Goal: Transaction & Acquisition: Purchase product/service

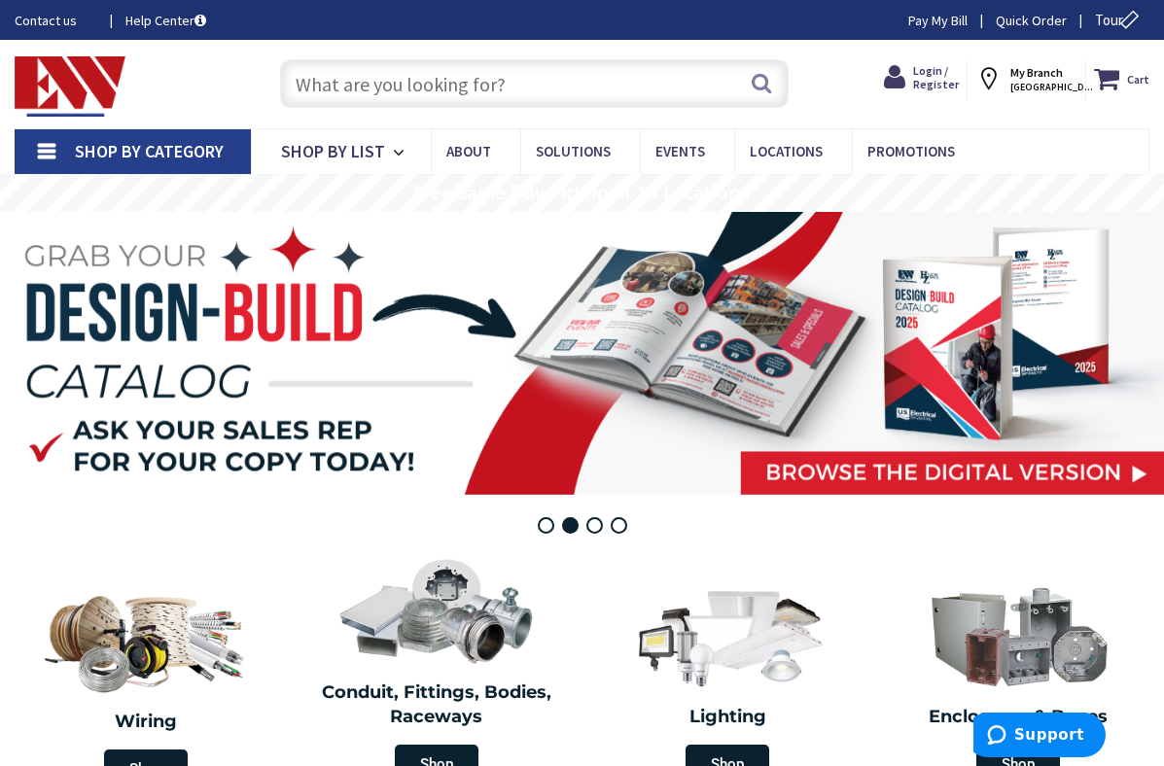
click at [1063, 79] on strong "My Branch" at bounding box center [1036, 72] width 52 height 15
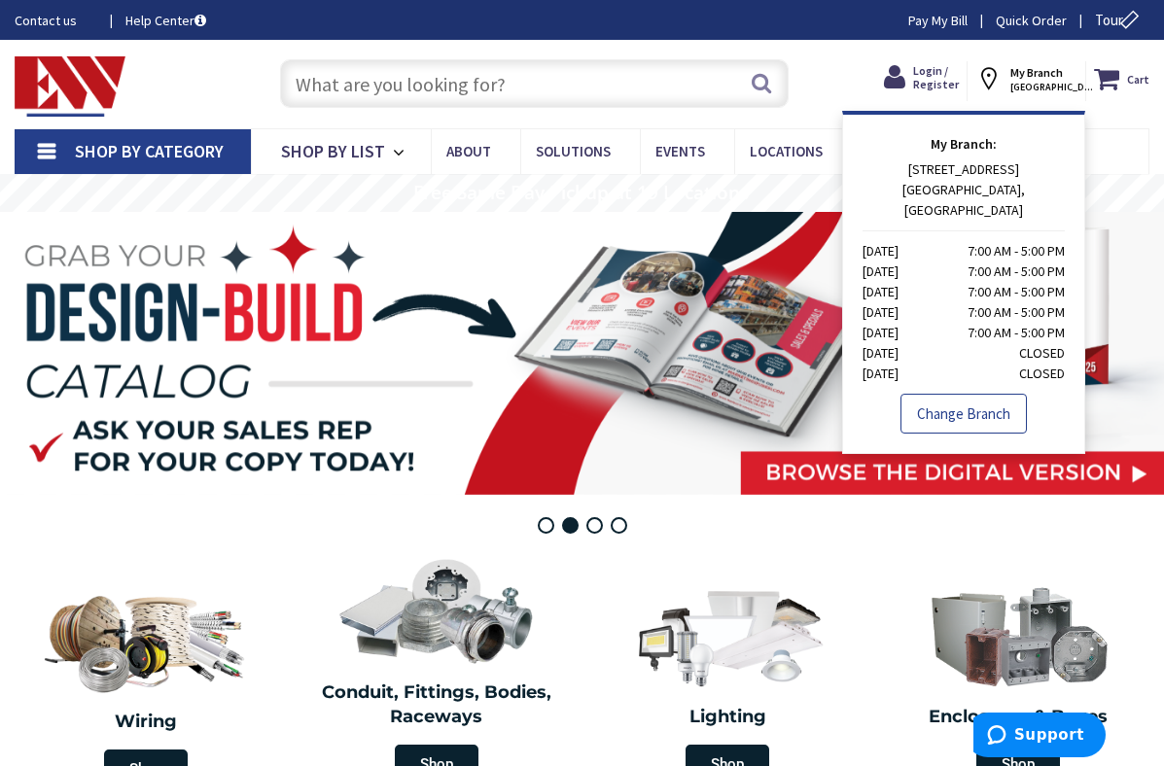
click at [959, 394] on link "Change Branch" at bounding box center [963, 414] width 126 height 41
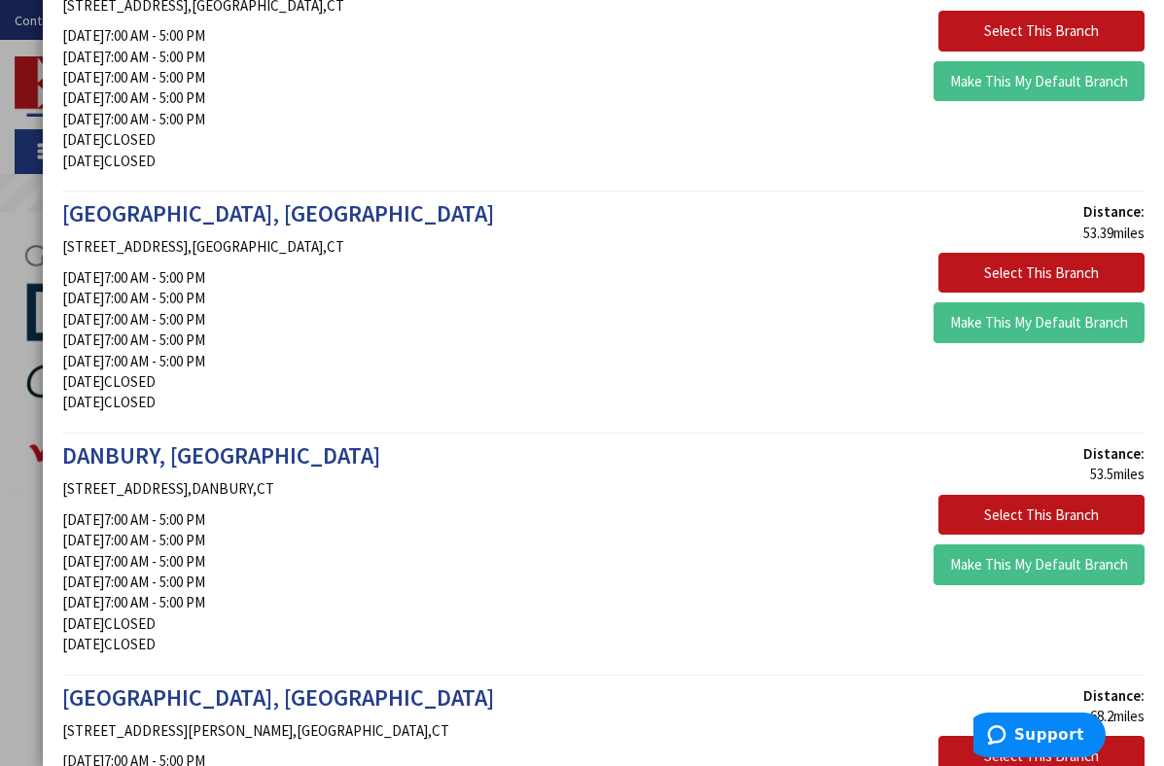
scroll to position [953, 0]
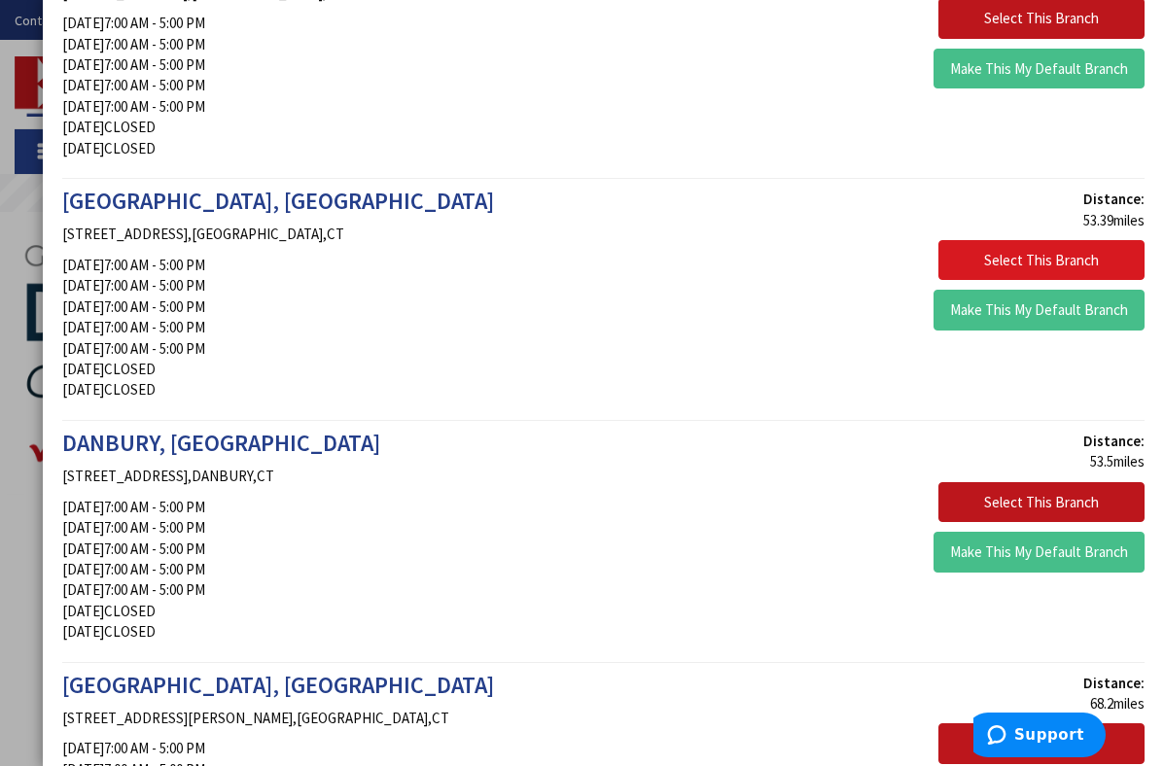
click at [1078, 244] on button "Select This Branch" at bounding box center [1041, 260] width 206 height 41
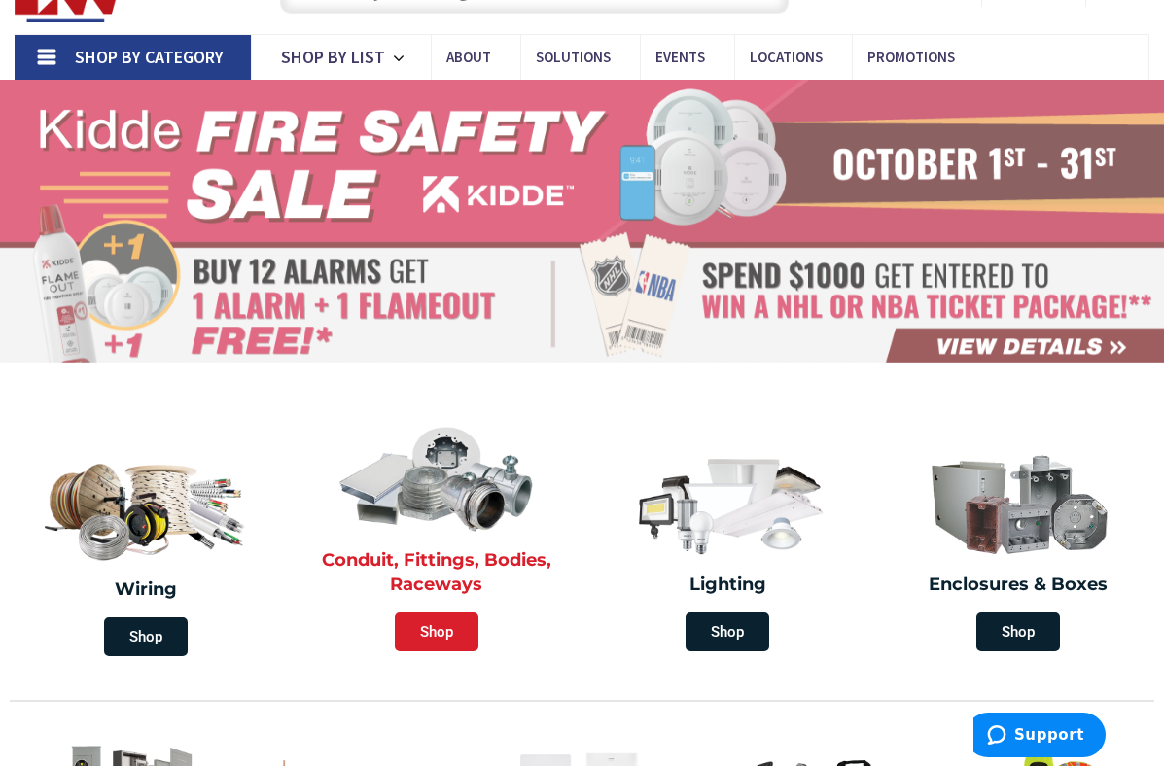
scroll to position [94, 0]
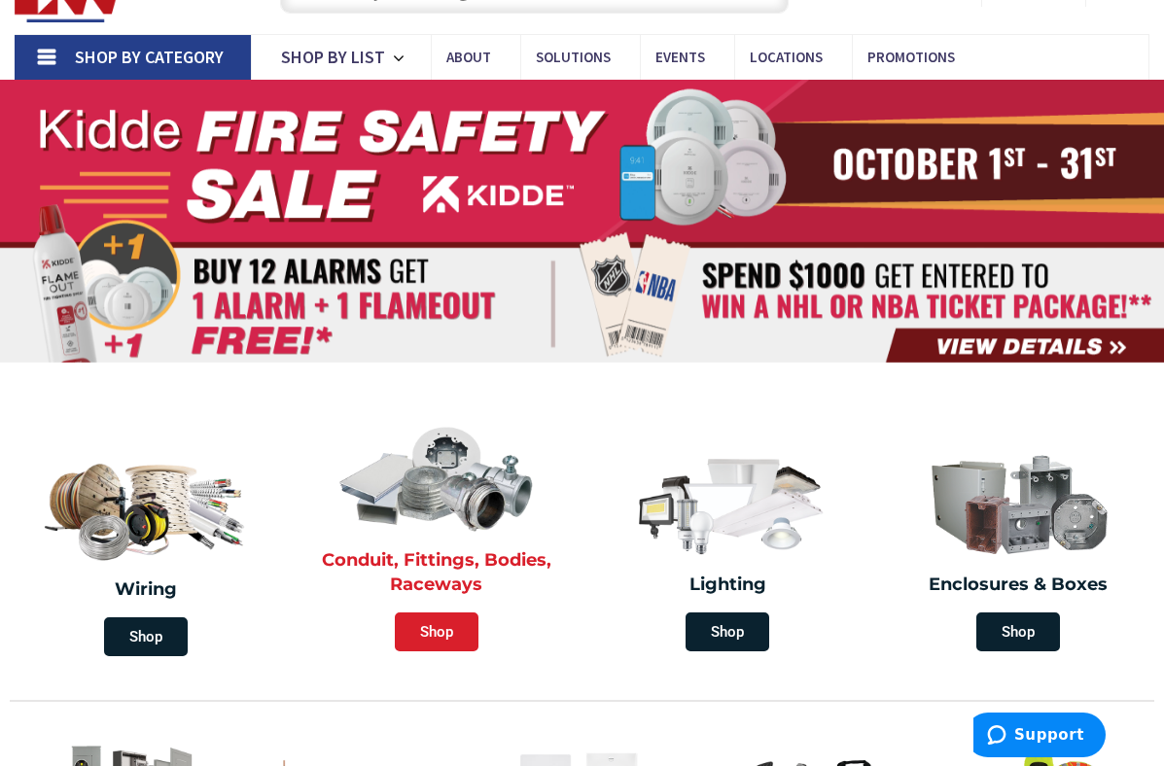
click at [448, 632] on span "Shop" at bounding box center [437, 631] width 84 height 39
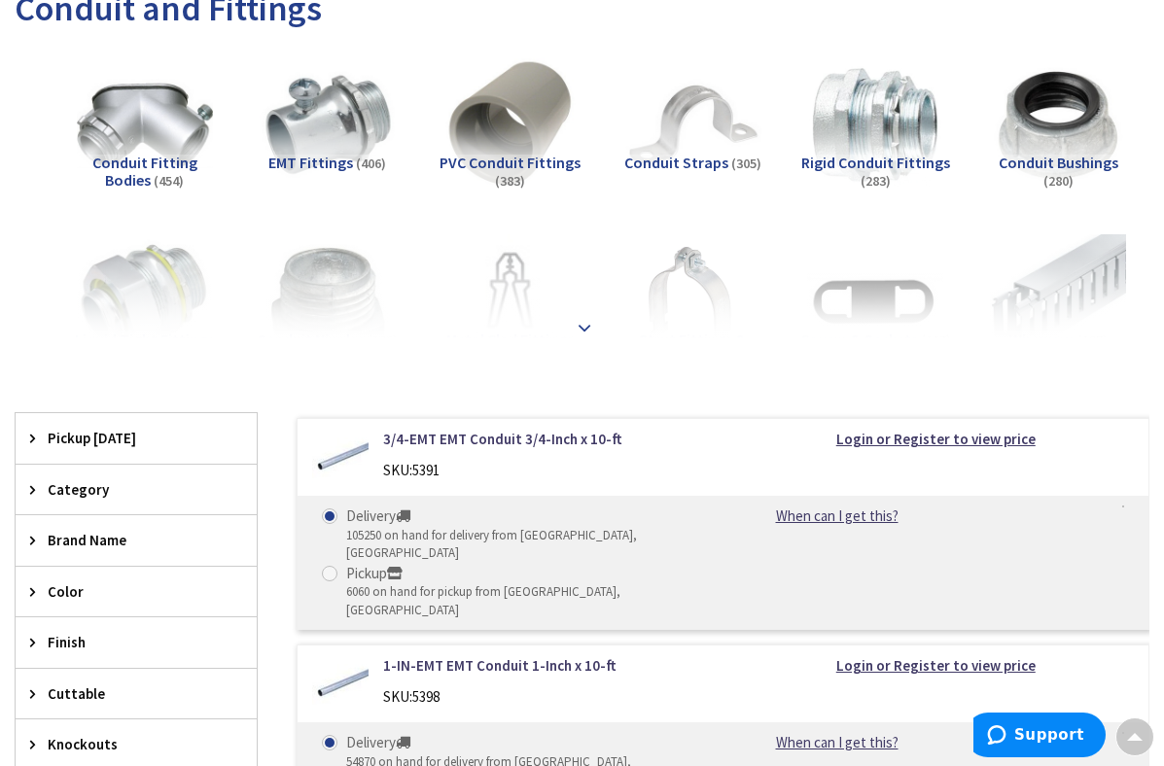
scroll to position [307, 0]
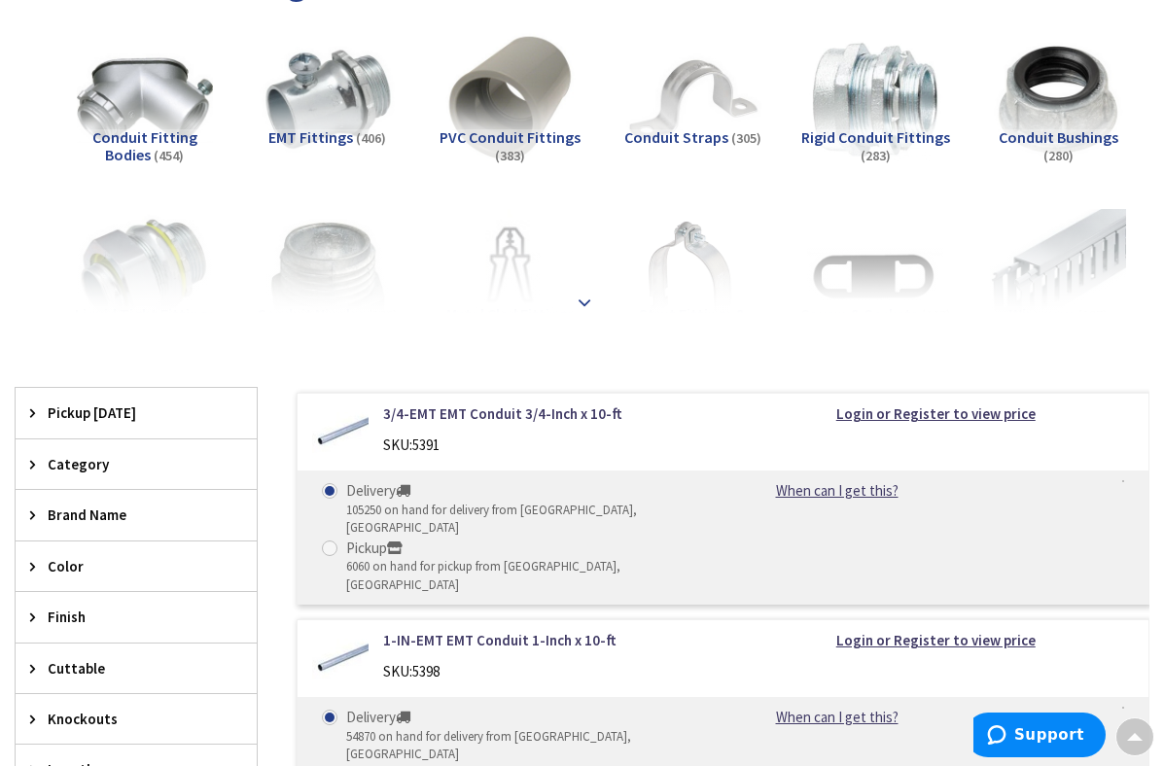
click at [578, 297] on strong at bounding box center [584, 293] width 23 height 21
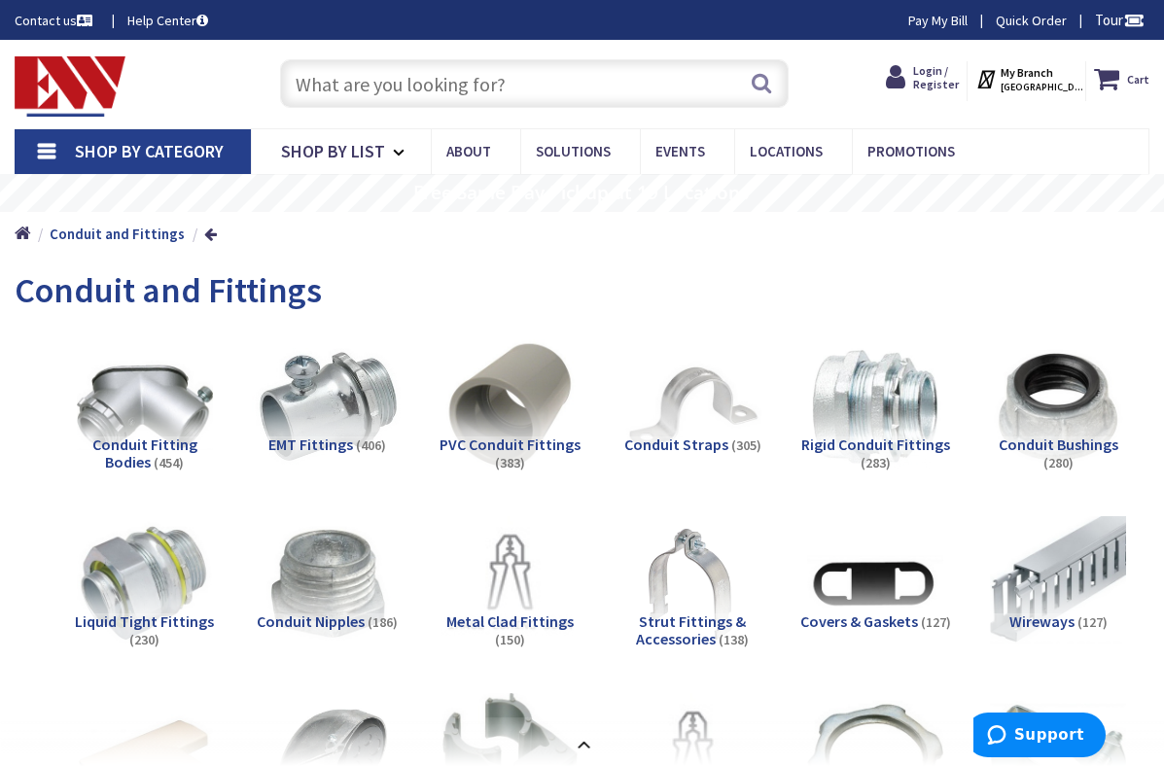
scroll to position [0, 0]
click at [190, 143] on span "Shop By Category" at bounding box center [149, 151] width 149 height 22
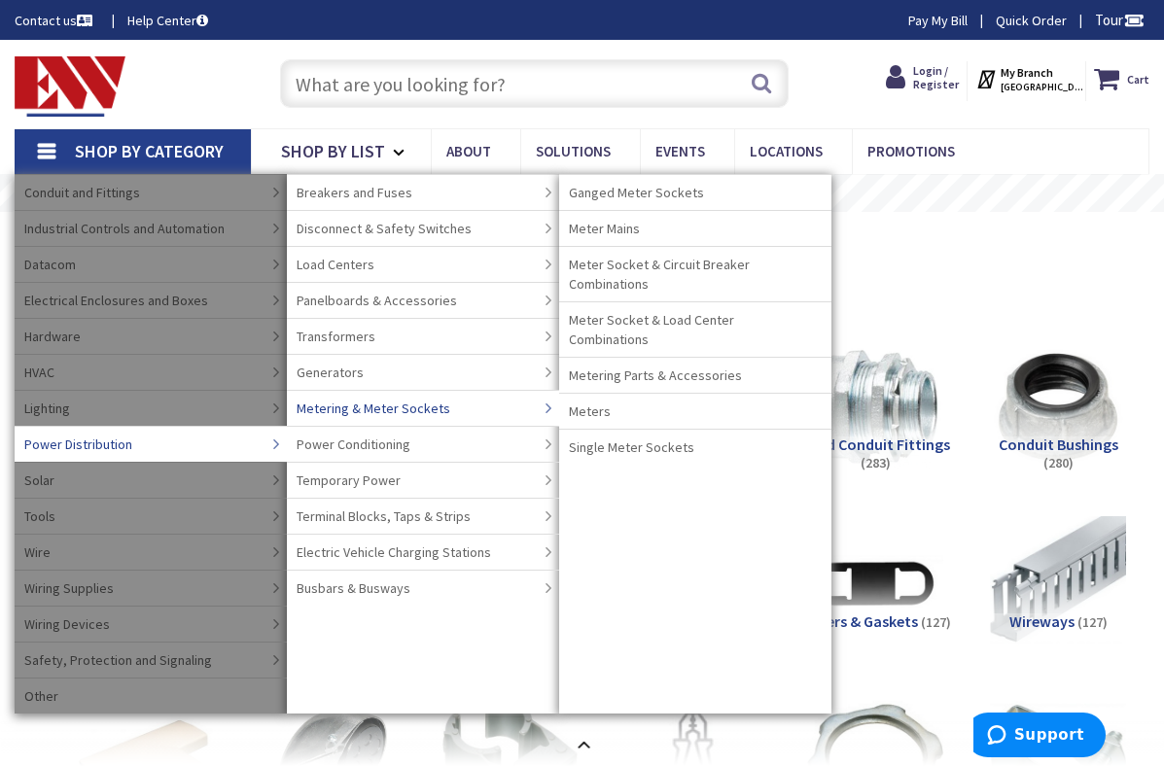
click at [414, 409] on span "Metering & Meter Sockets" at bounding box center [373, 408] width 154 height 19
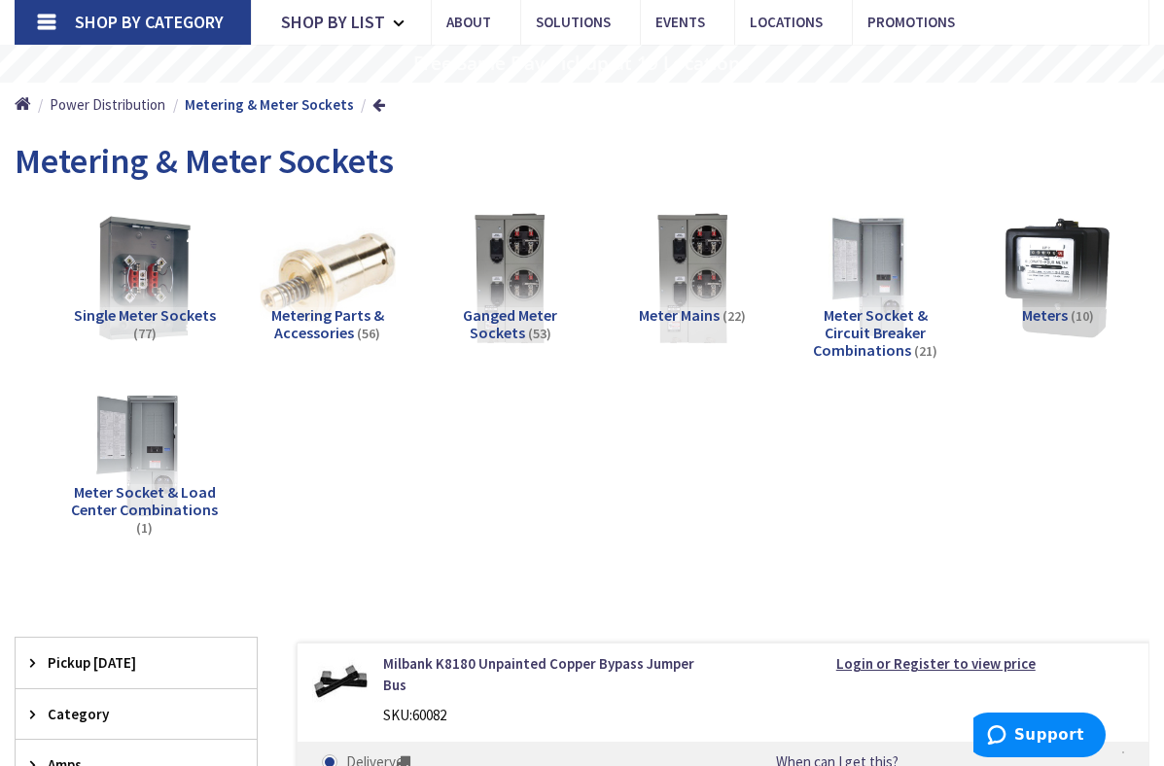
scroll to position [139, 0]
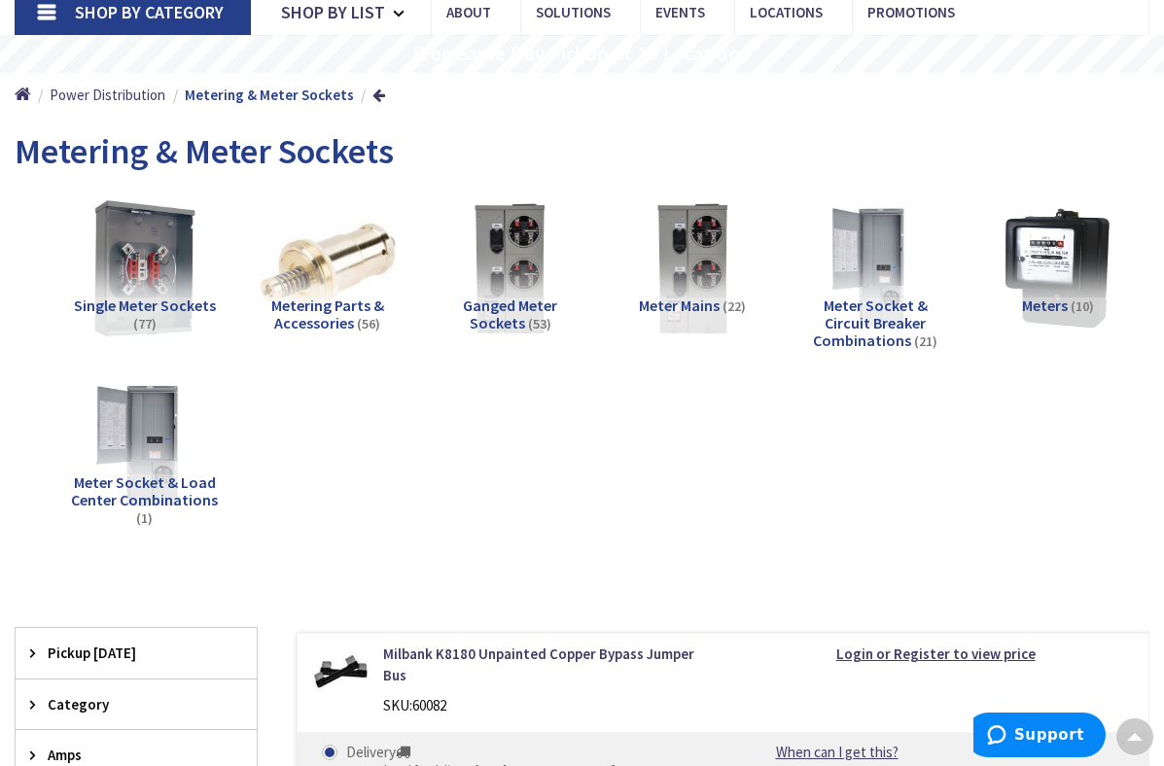
click at [140, 291] on img at bounding box center [145, 268] width 150 height 150
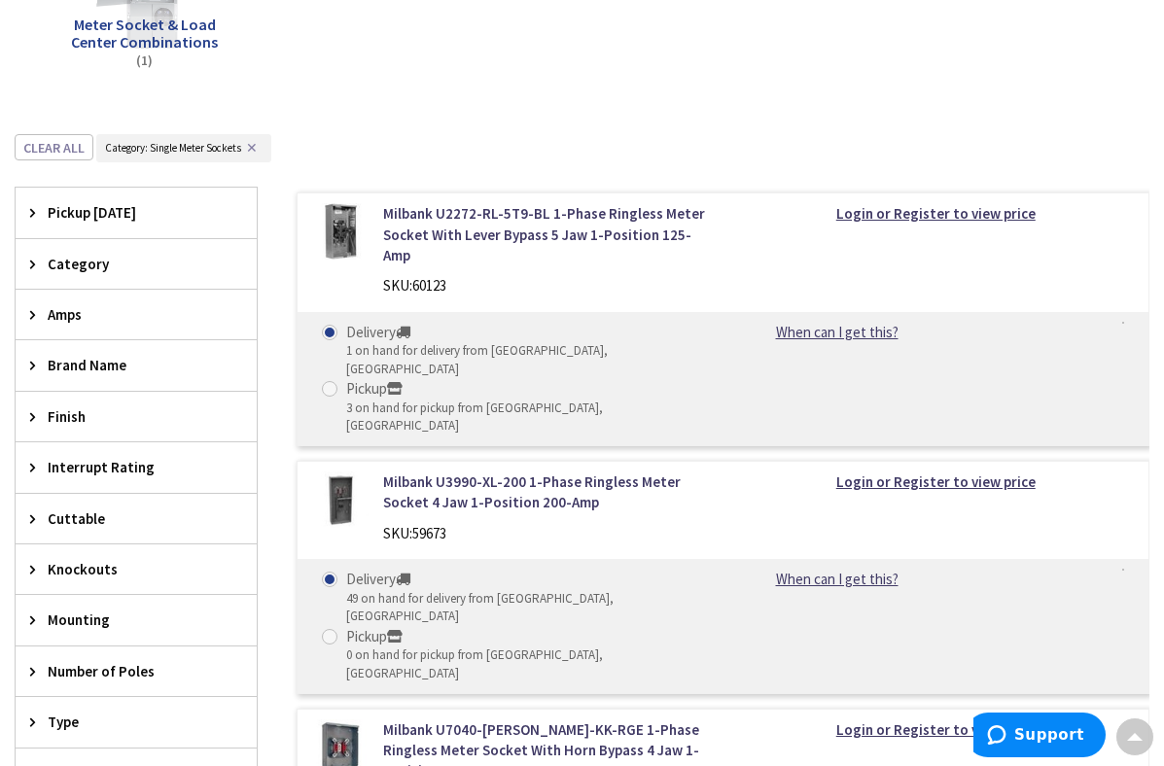
scroll to position [629, 0]
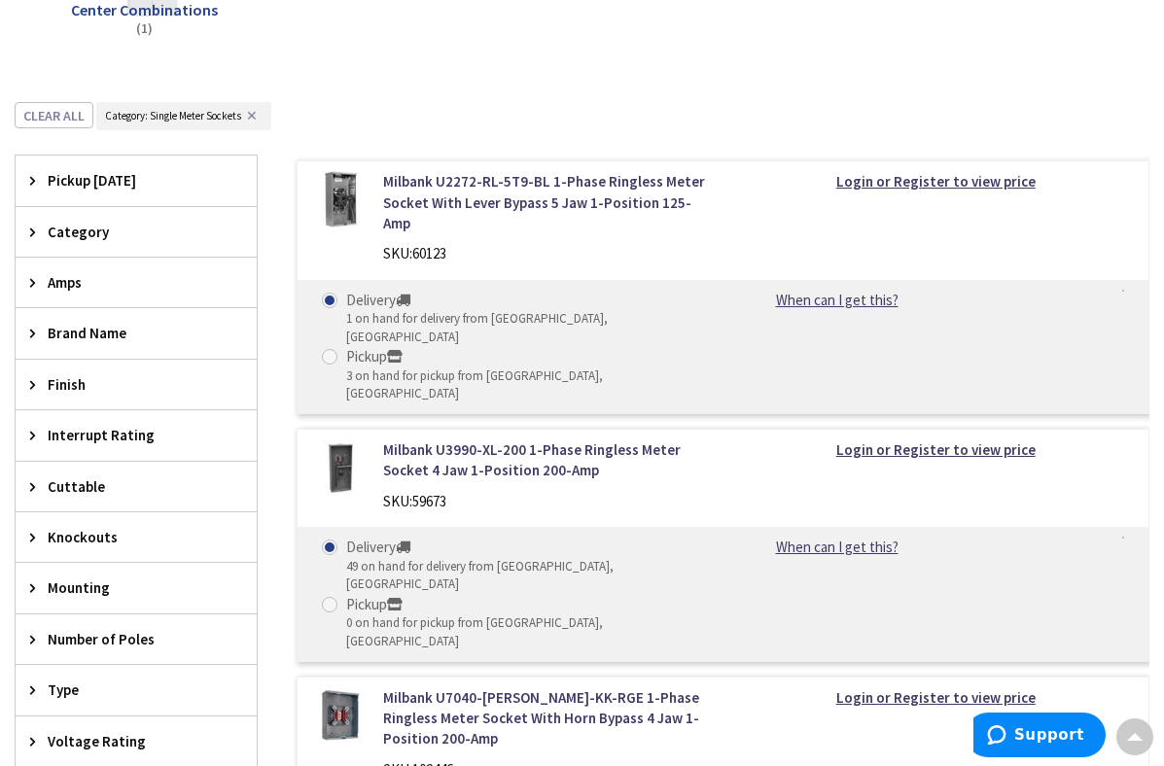
click at [46, 283] on div "Amps" at bounding box center [136, 283] width 241 height 50
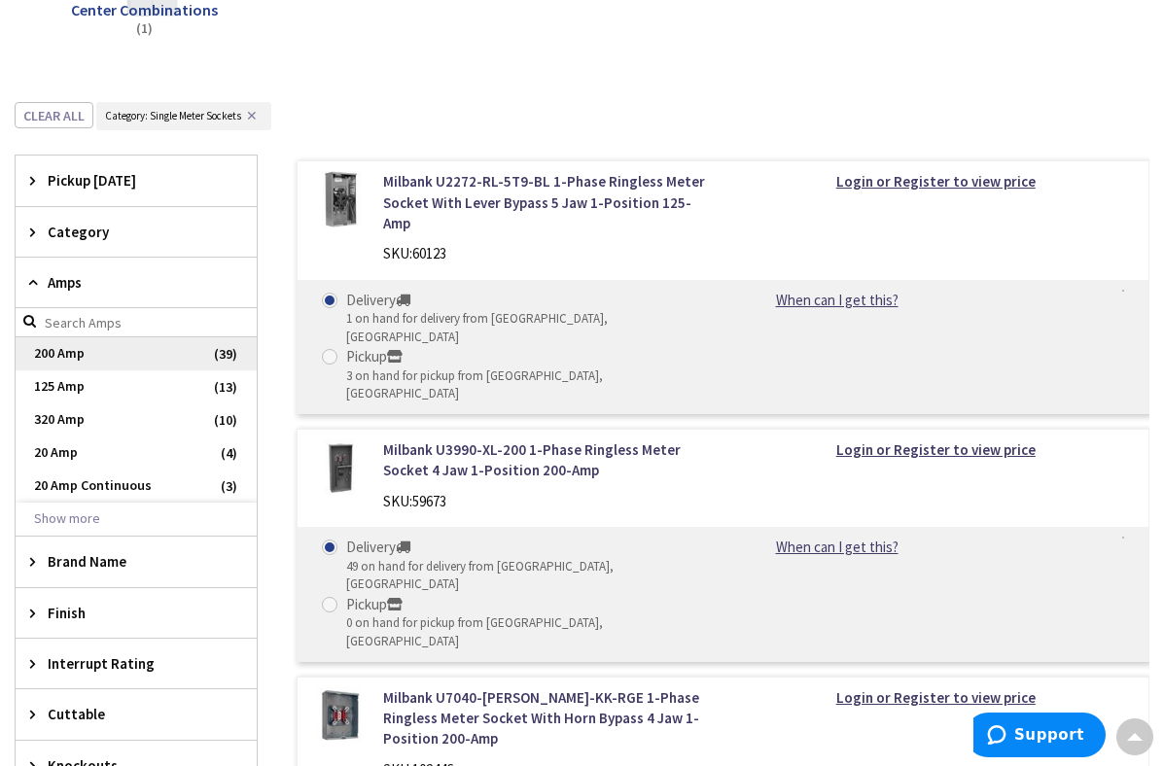
click at [65, 355] on span "200 Amp" at bounding box center [136, 353] width 241 height 33
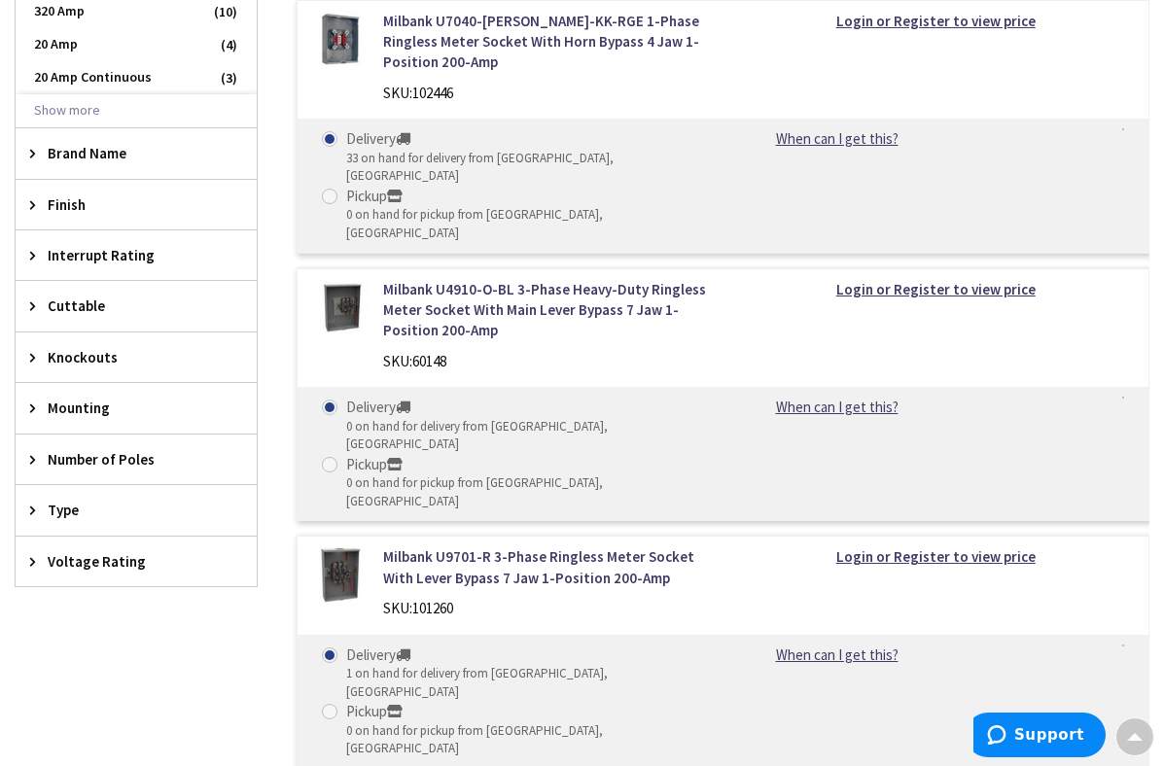
scroll to position [862, 0]
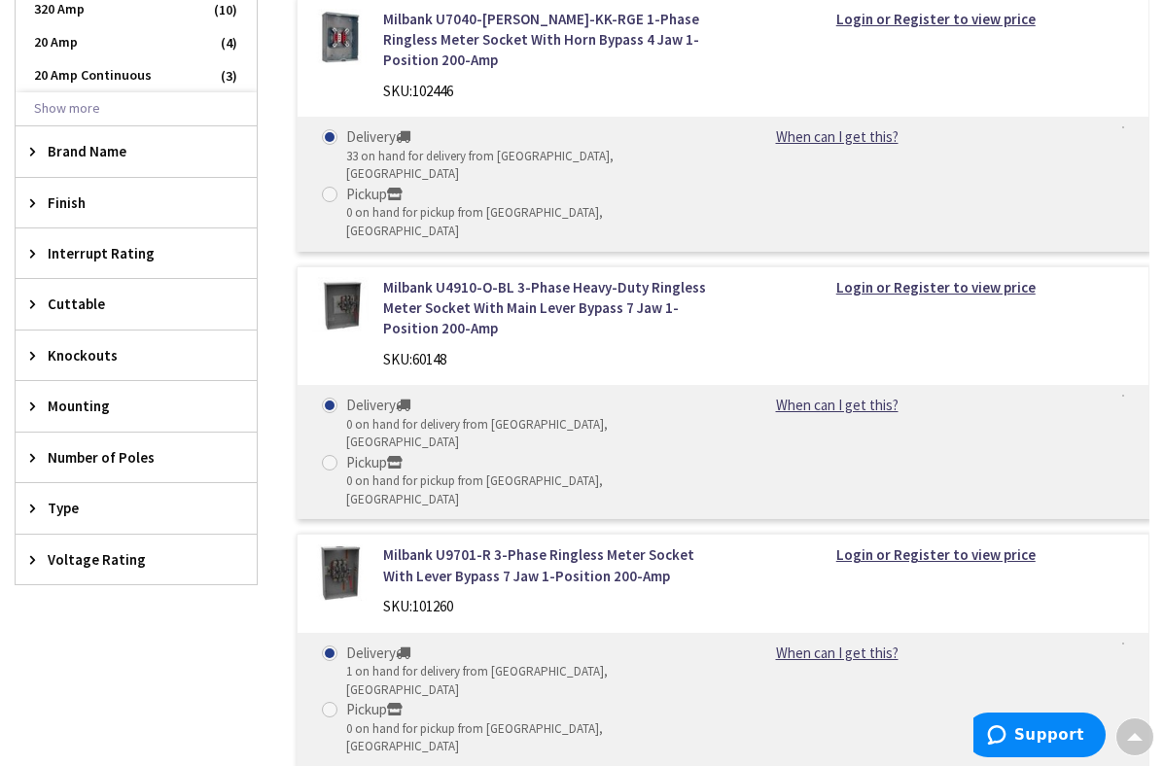
click at [31, 348] on icon at bounding box center [37, 355] width 15 height 15
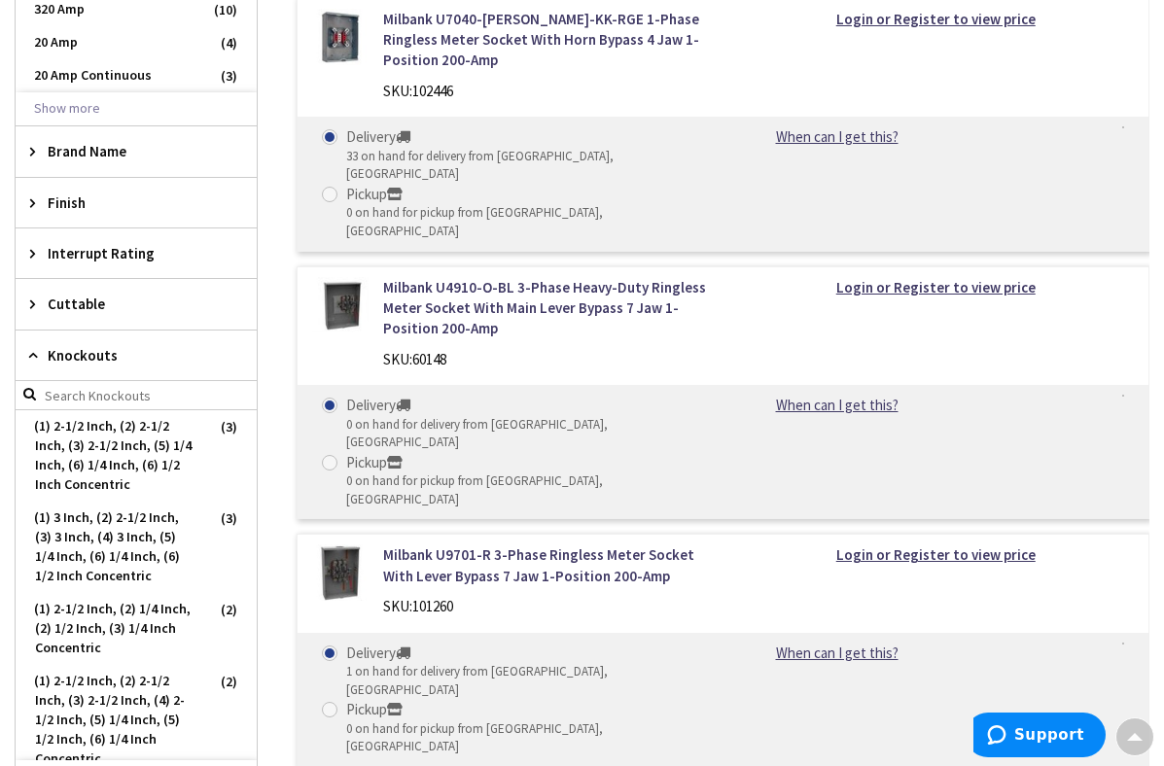
click at [31, 348] on icon at bounding box center [37, 355] width 15 height 15
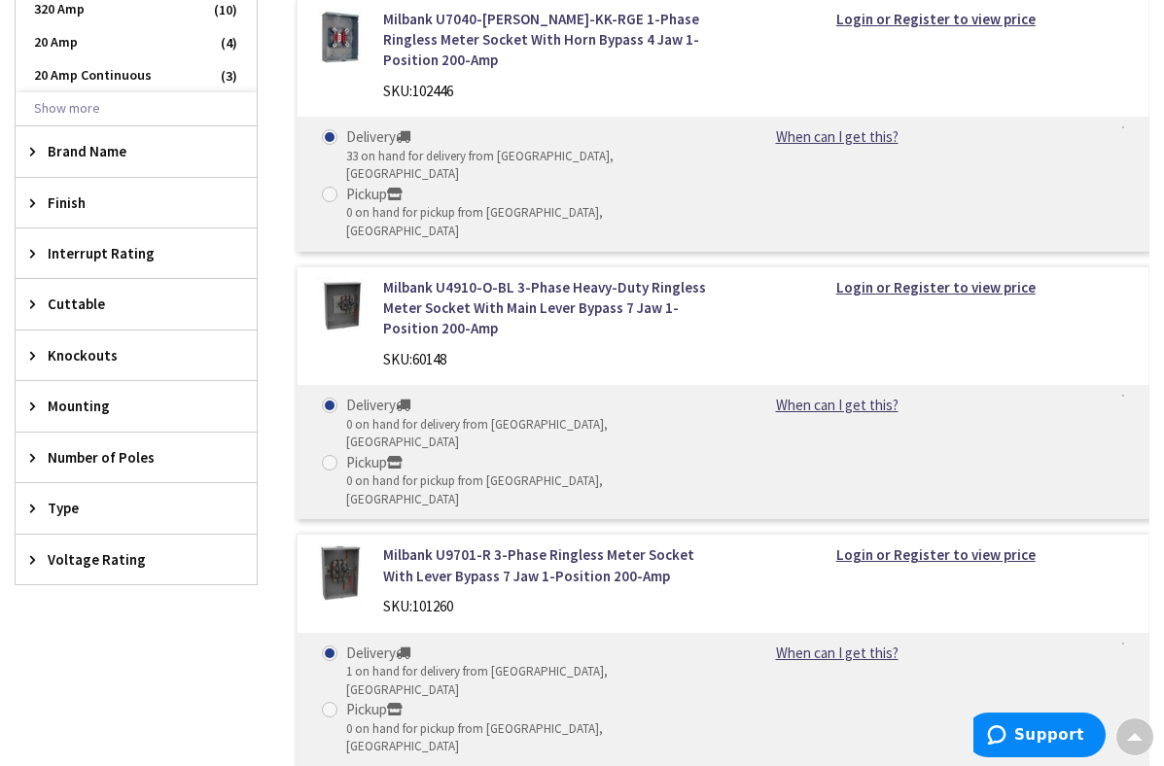
click at [34, 409] on div "Mounting" at bounding box center [136, 406] width 241 height 50
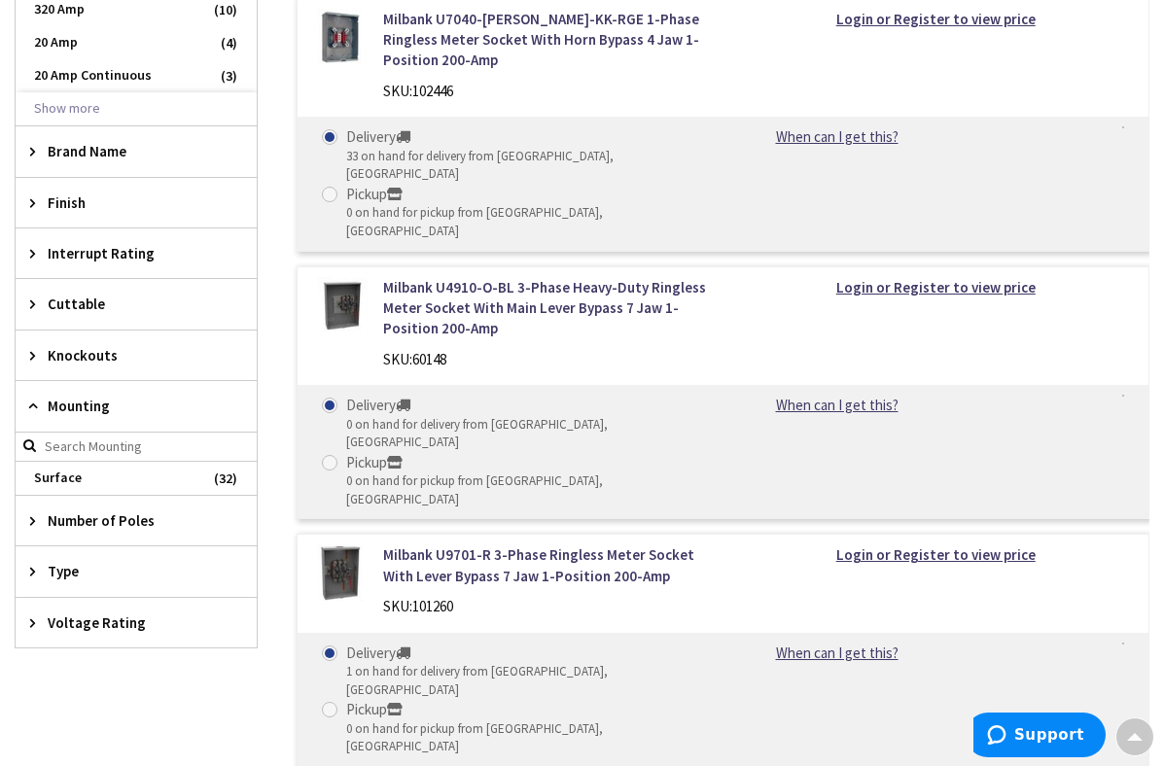
click at [34, 409] on div "Mounting" at bounding box center [136, 406] width 241 height 51
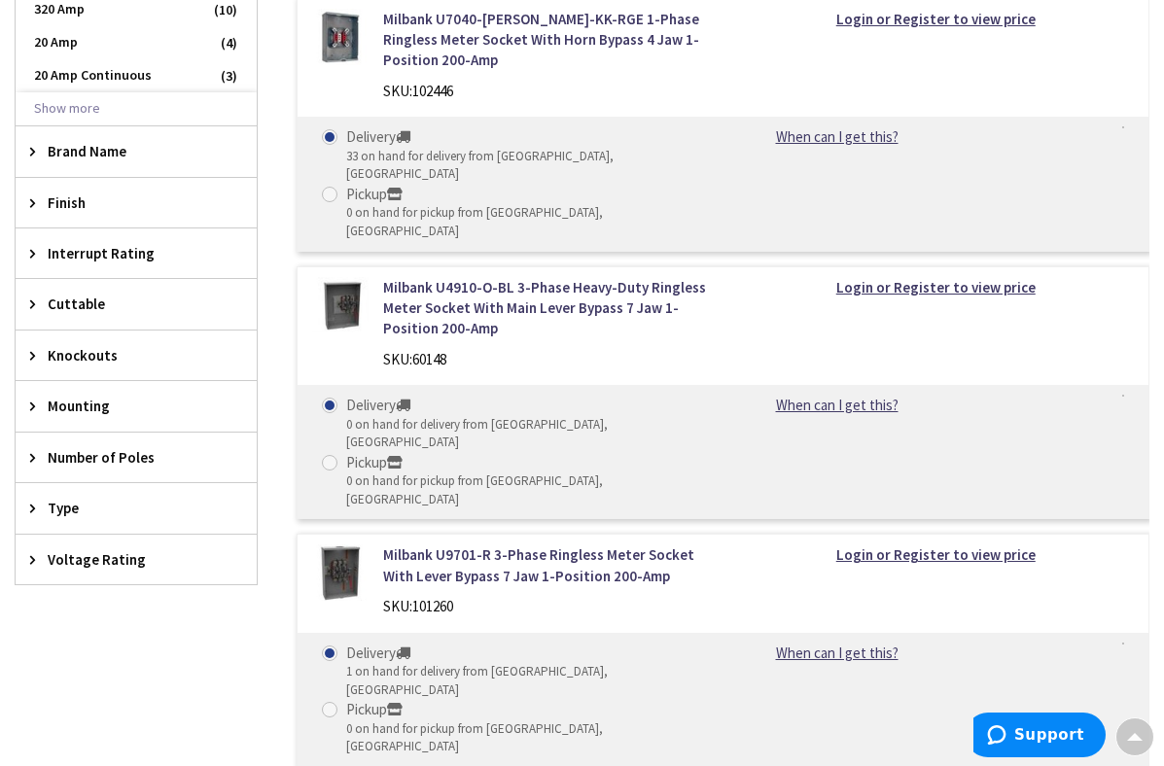
click at [35, 501] on icon at bounding box center [37, 508] width 15 height 15
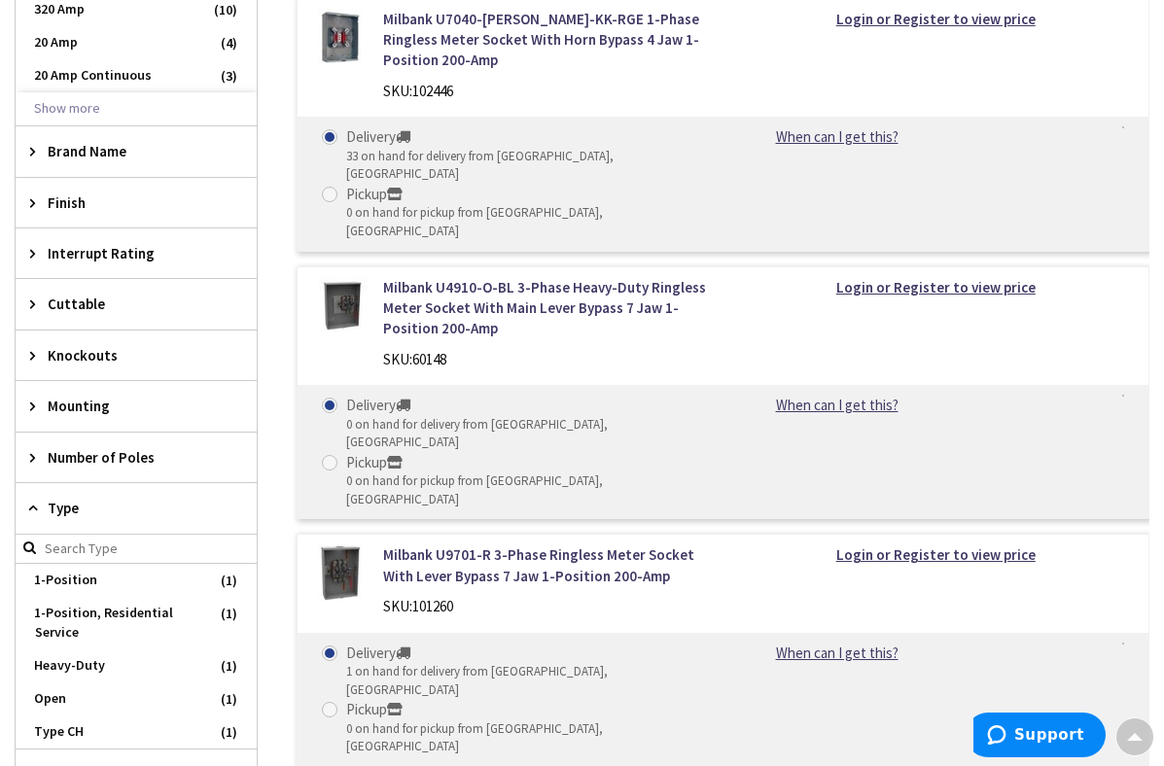
click at [35, 501] on icon at bounding box center [37, 508] width 15 height 15
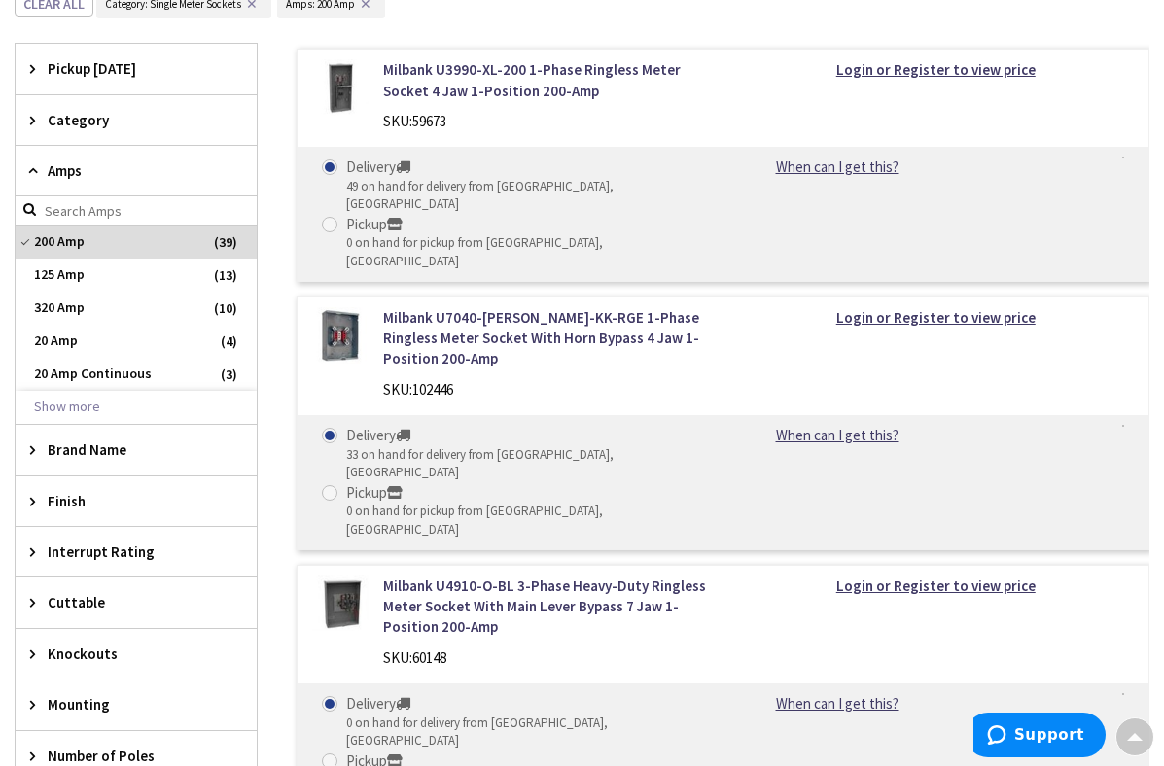
scroll to position [504, 0]
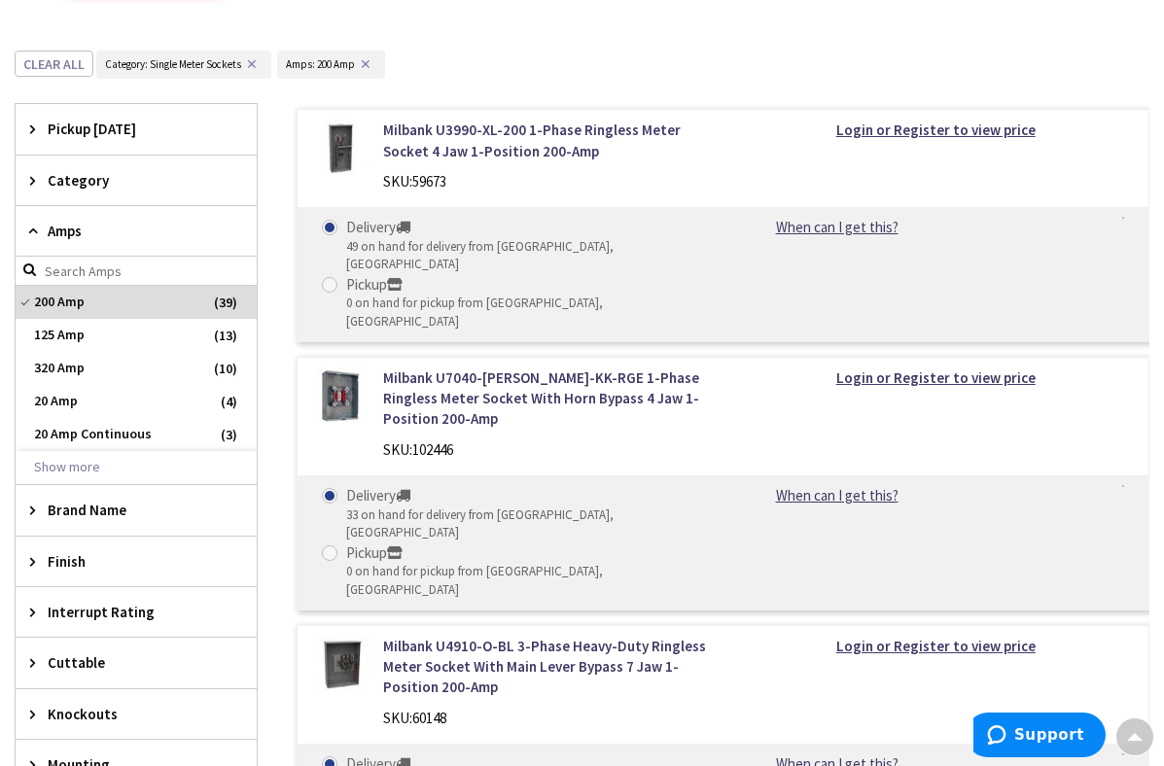
click at [35, 164] on div "Category" at bounding box center [136, 181] width 241 height 50
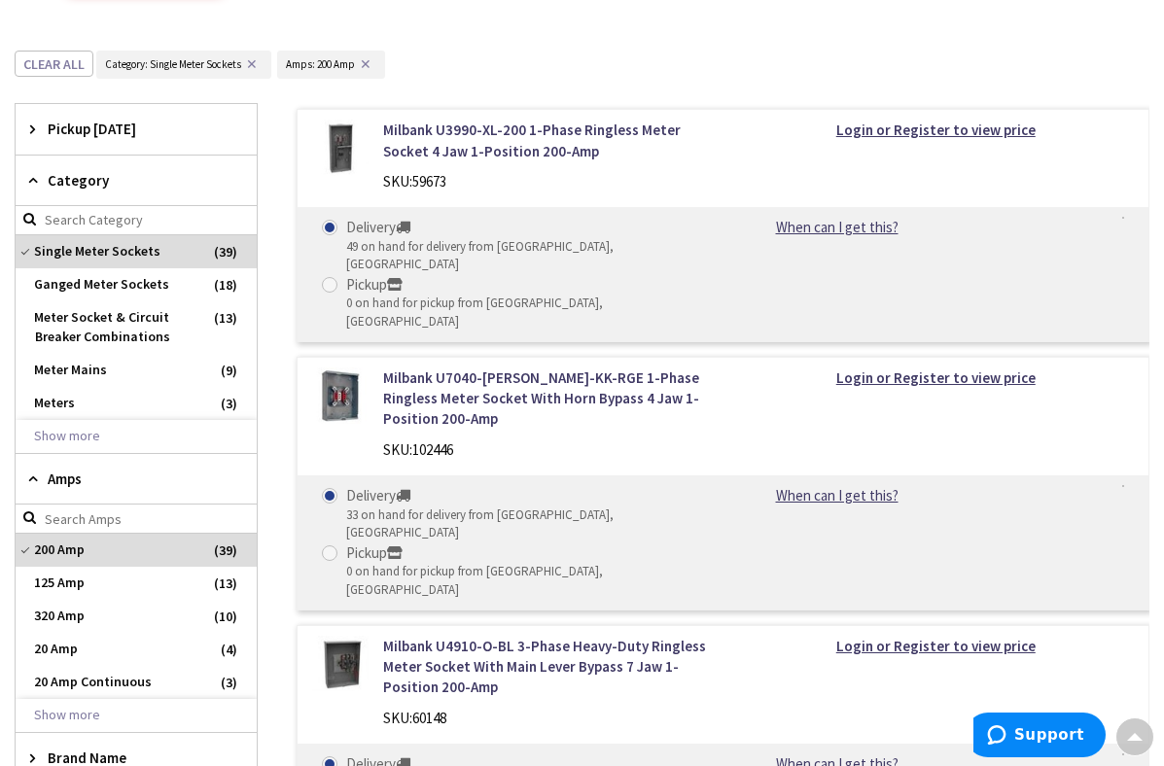
click at [35, 164] on div "Category" at bounding box center [136, 181] width 241 height 51
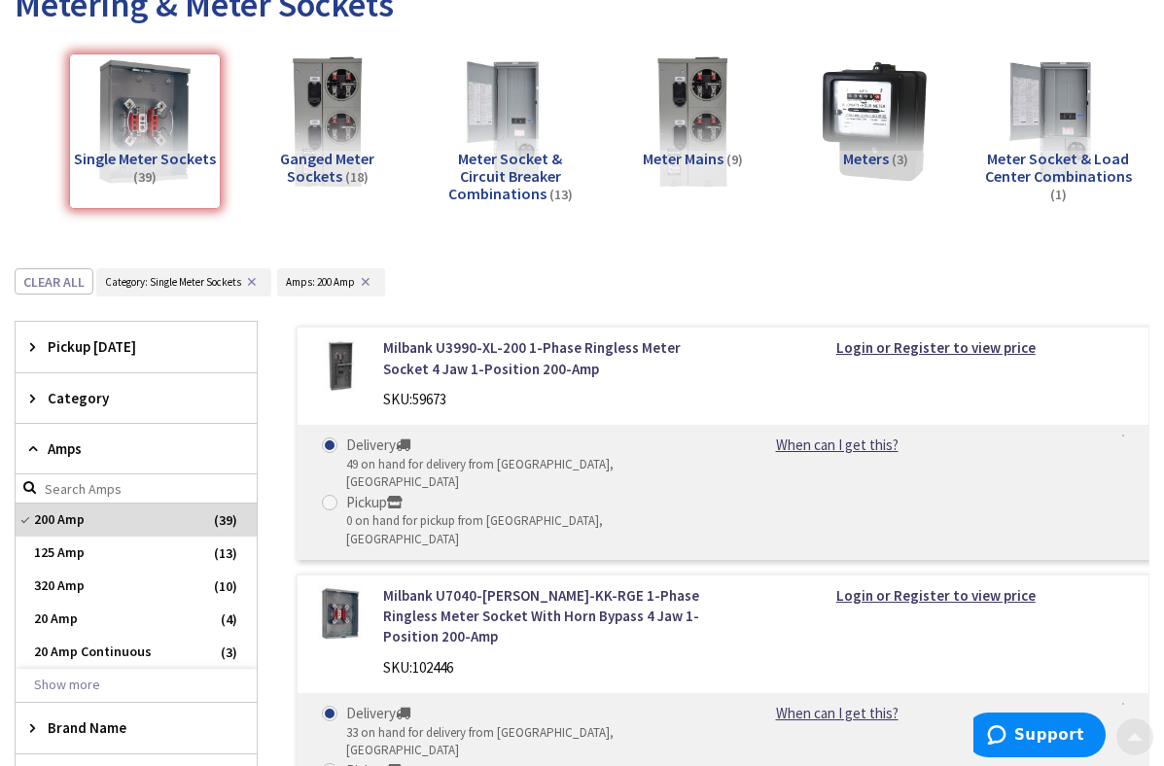
scroll to position [315, 0]
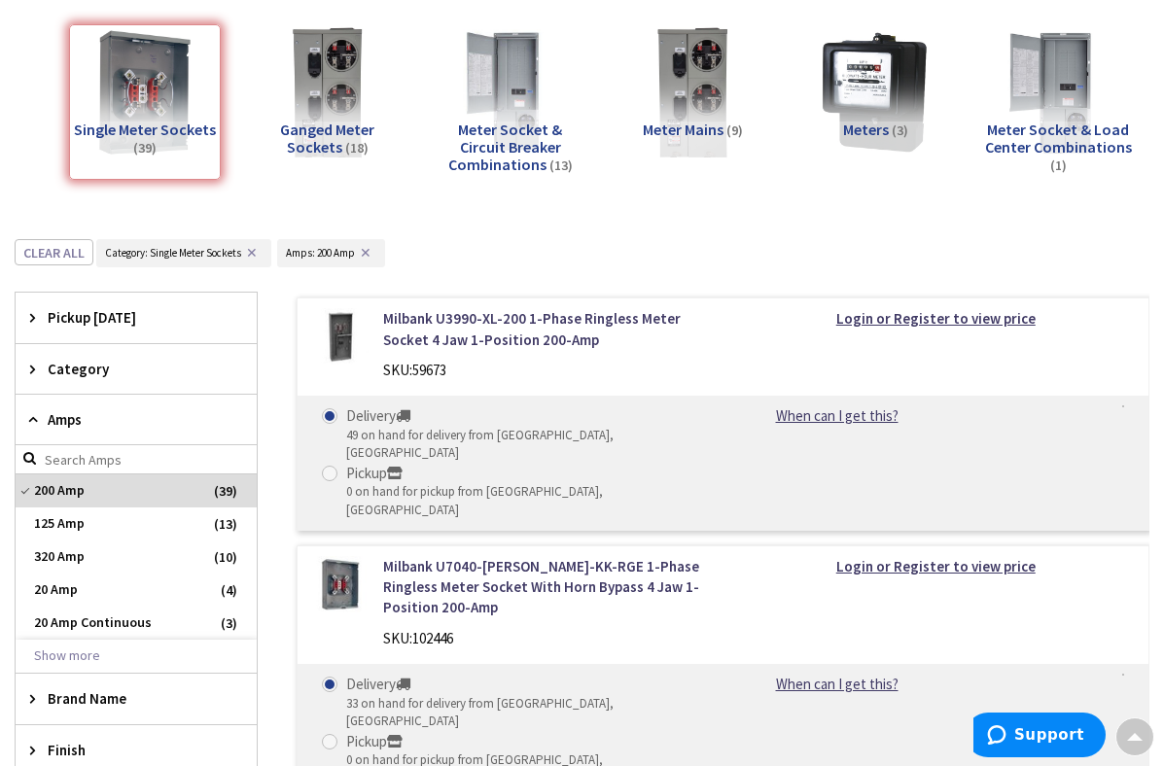
click at [34, 367] on icon at bounding box center [37, 369] width 15 height 15
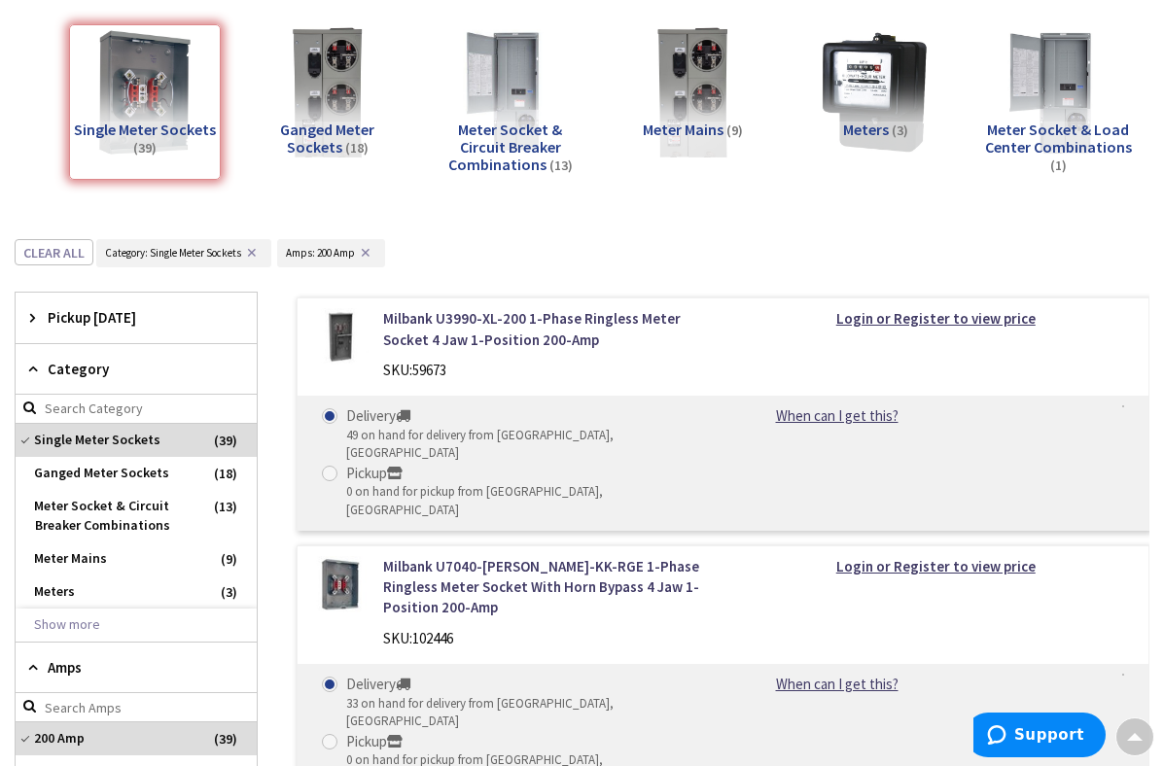
click at [34, 367] on icon at bounding box center [37, 369] width 15 height 15
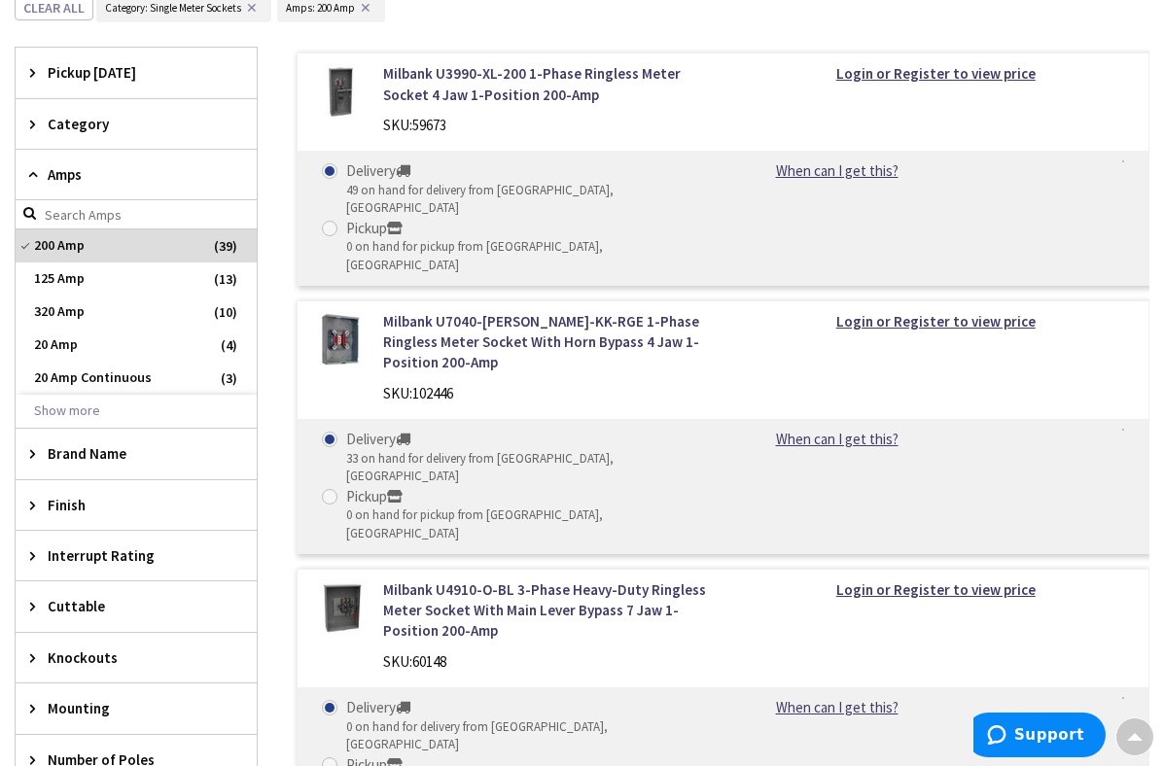
scroll to position [580, 0]
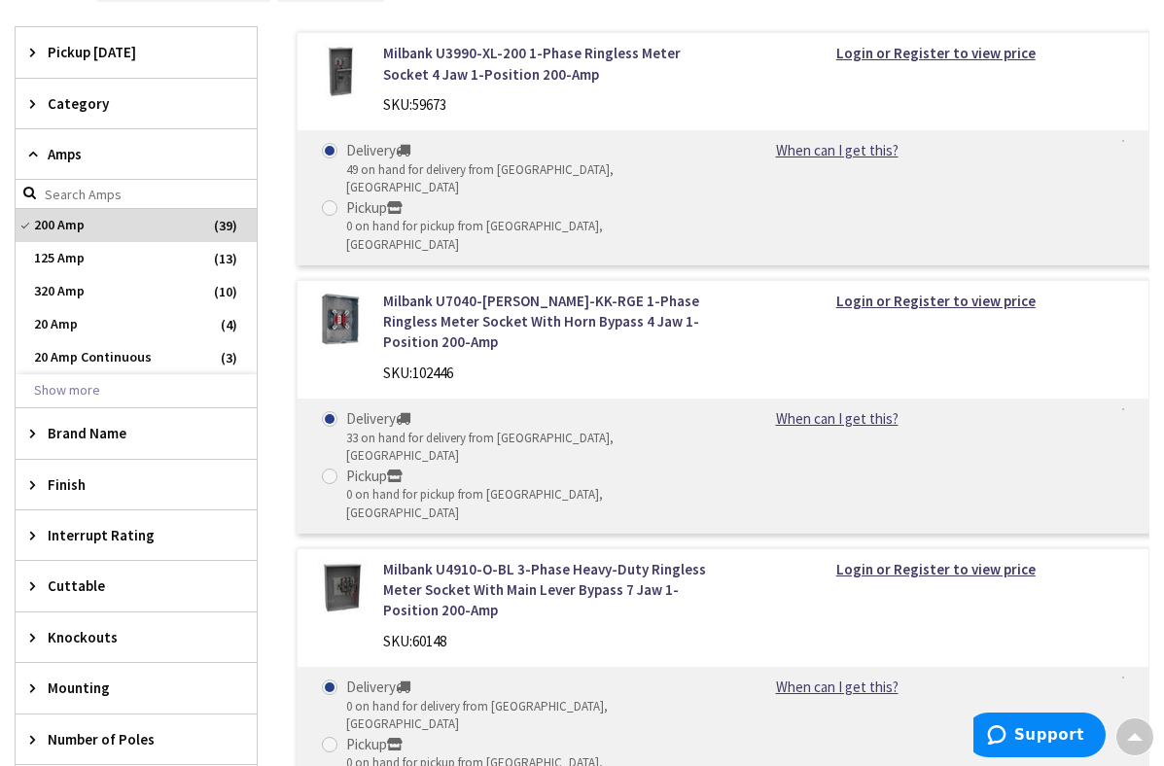
click at [38, 431] on icon at bounding box center [37, 433] width 15 height 15
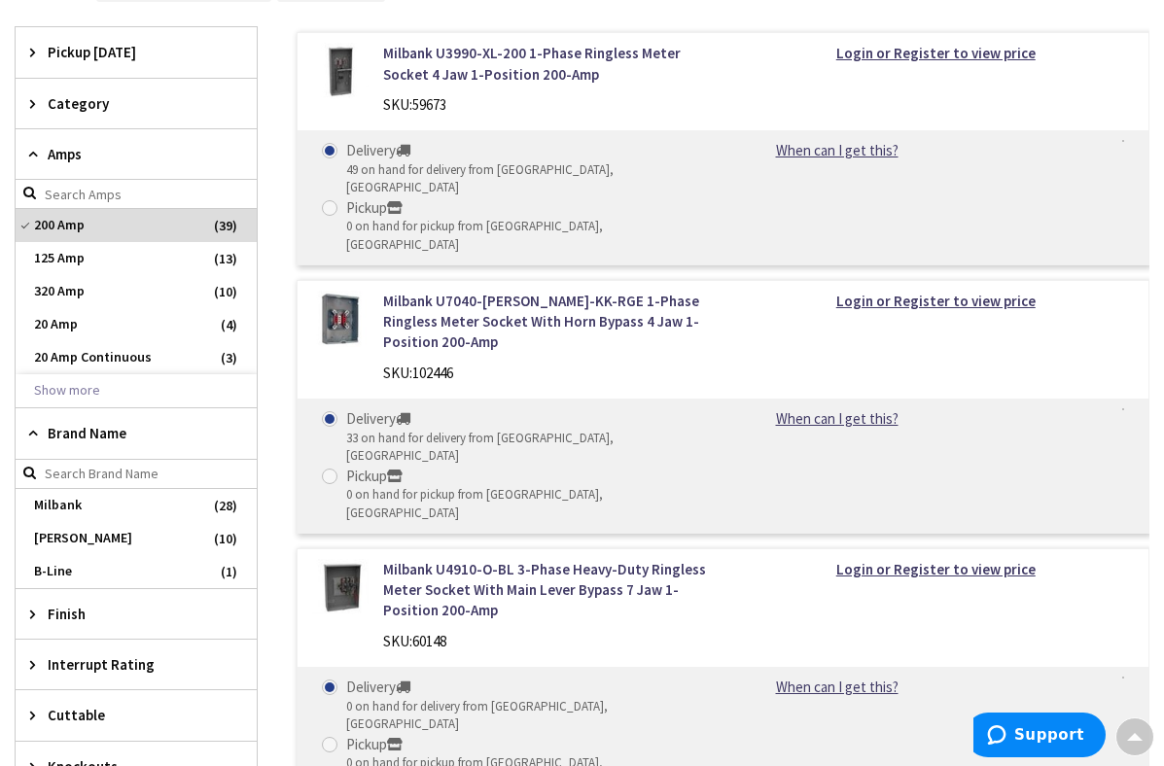
click at [38, 431] on icon at bounding box center [37, 433] width 15 height 15
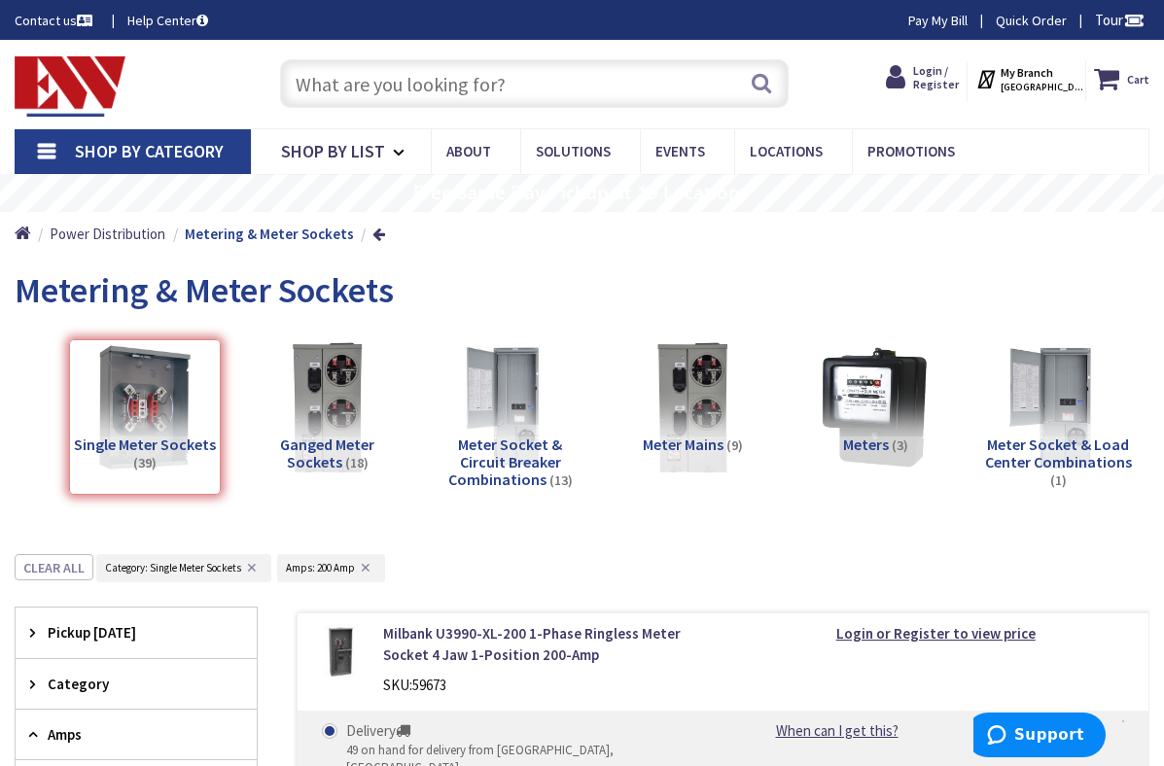
scroll to position [0, 0]
click at [121, 231] on span "Power Distribution" at bounding box center [108, 234] width 116 height 18
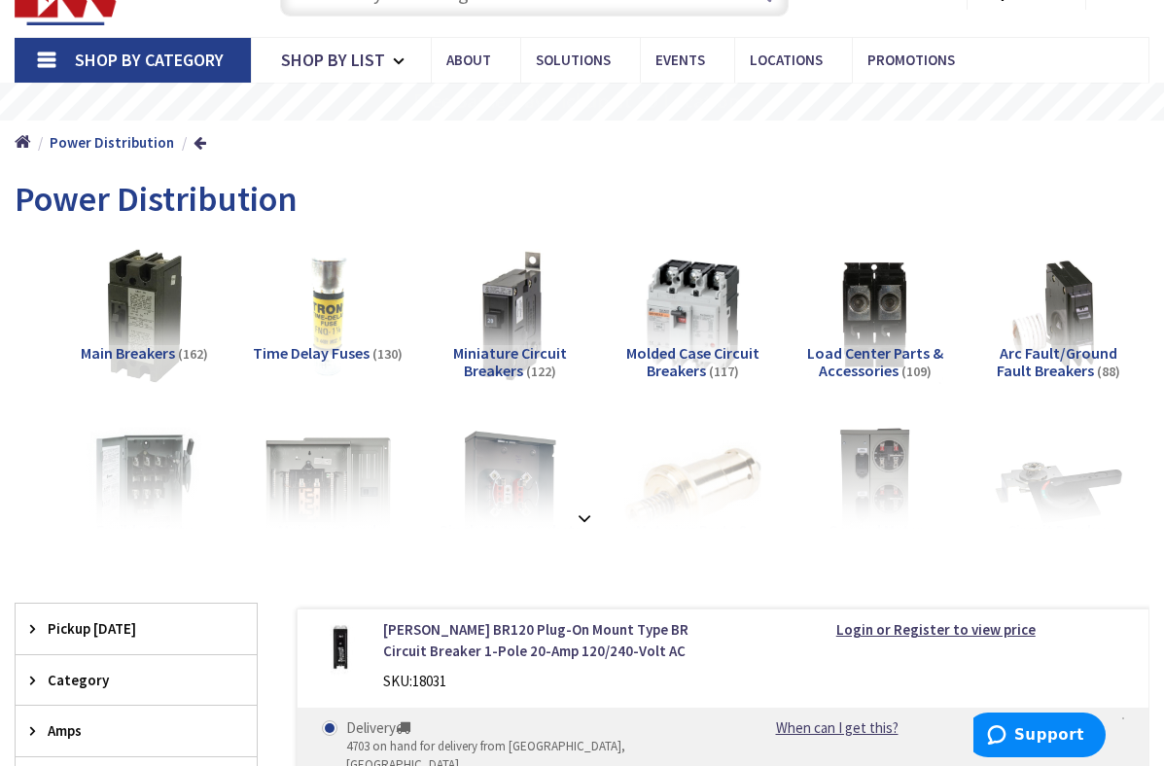
scroll to position [99, 0]
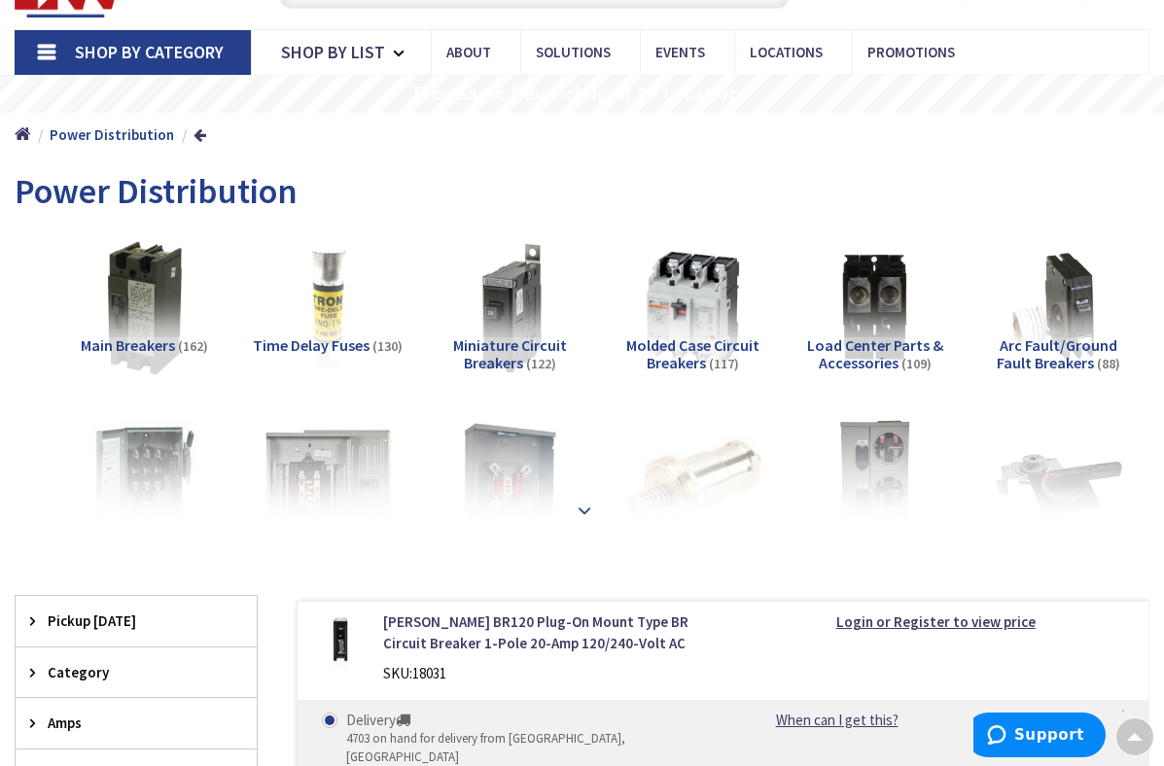
click at [575, 511] on strong at bounding box center [584, 510] width 23 height 21
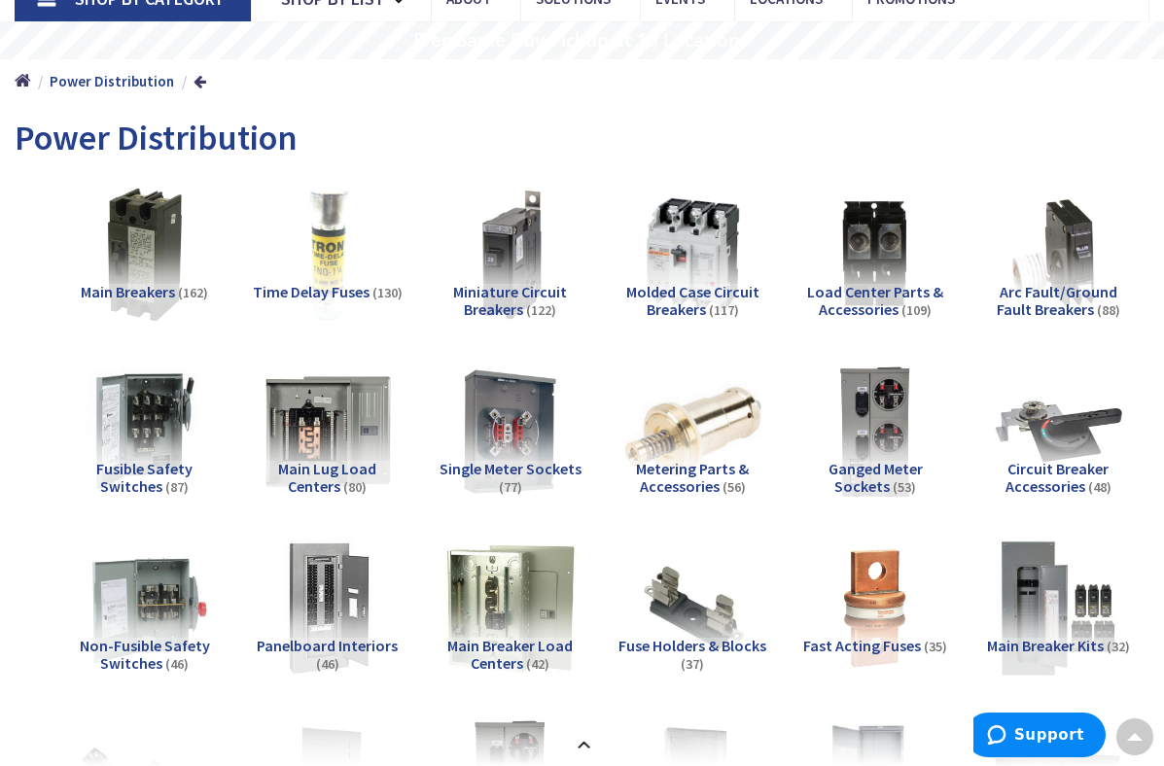
scroll to position [160, 0]
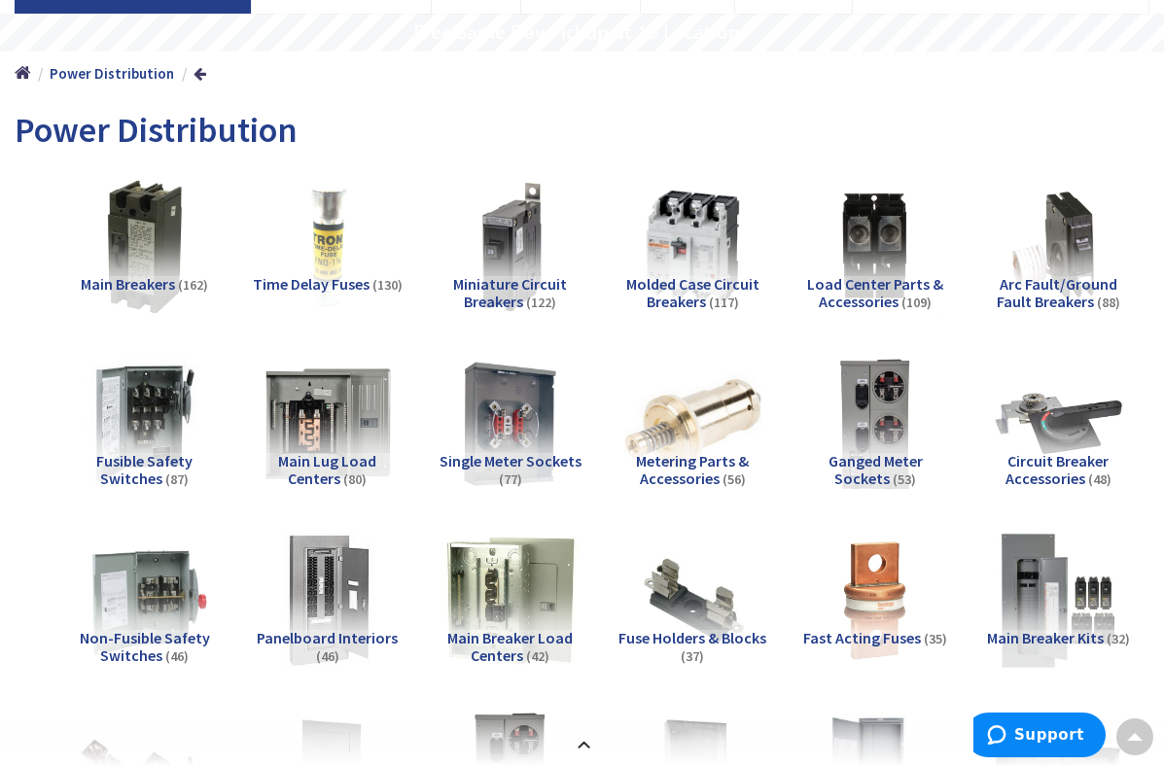
click at [852, 296] on span "Load Center Parts & Accessories" at bounding box center [875, 292] width 136 height 37
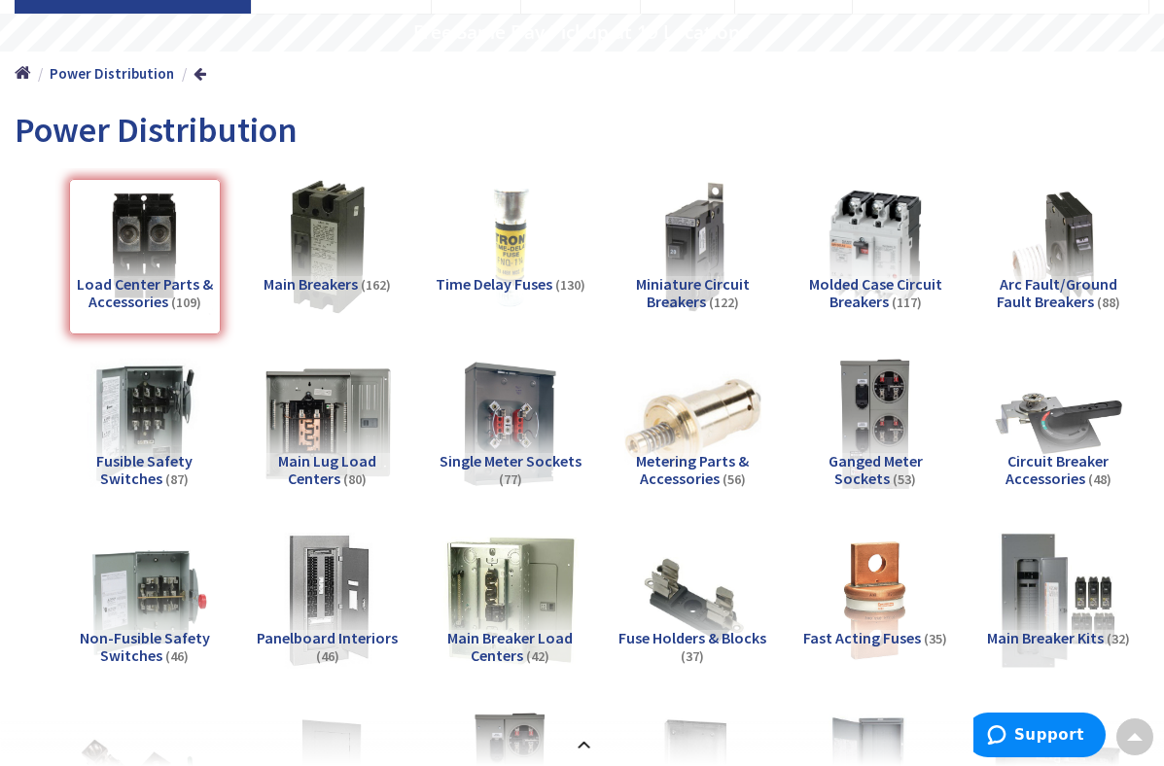
scroll to position [2144, 0]
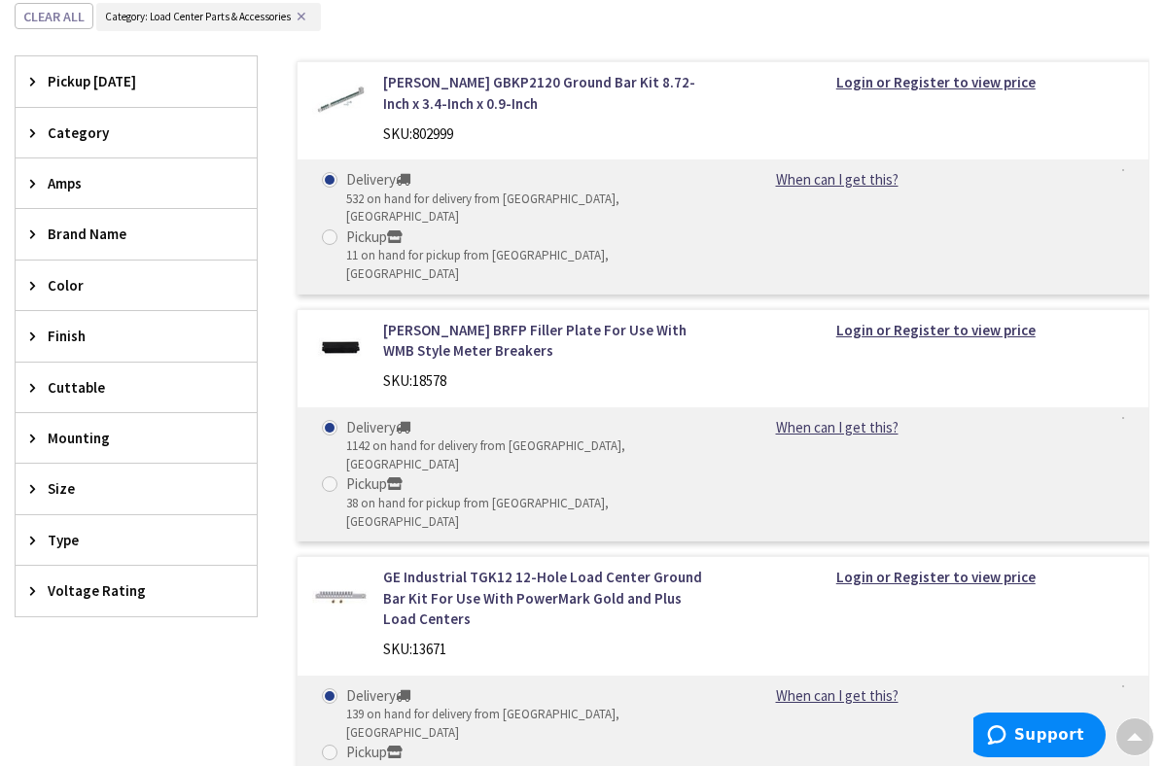
click at [42, 238] on div "Brand Name" at bounding box center [136, 234] width 241 height 50
